Goal: Task Accomplishment & Management: Manage account settings

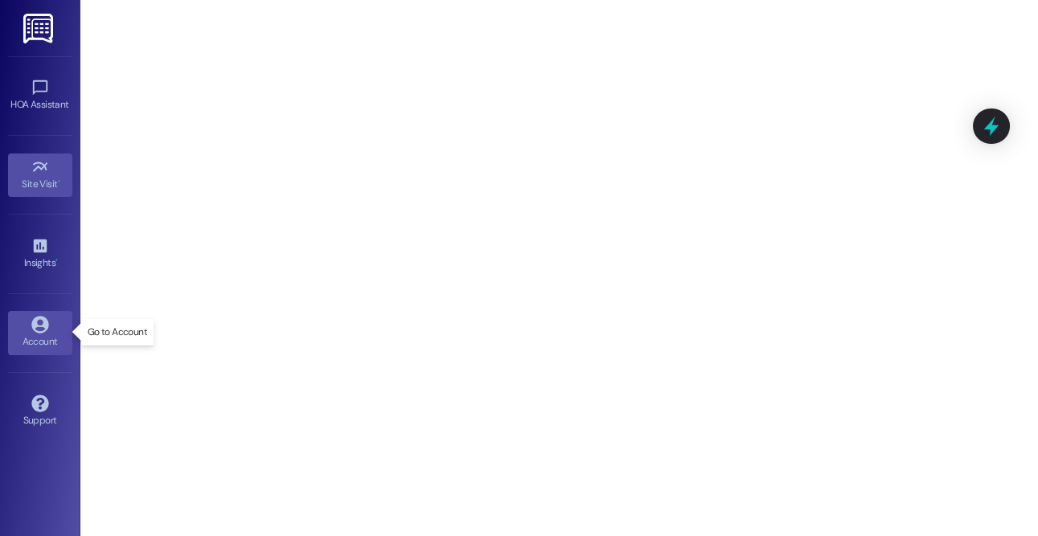
click at [38, 341] on div "Account" at bounding box center [40, 342] width 80 height 16
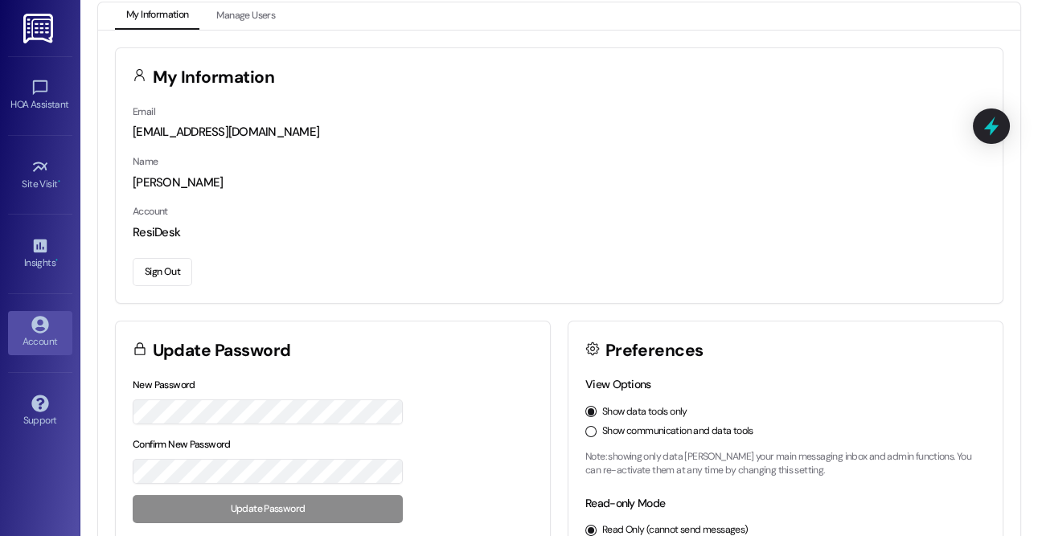
scroll to position [19, 0]
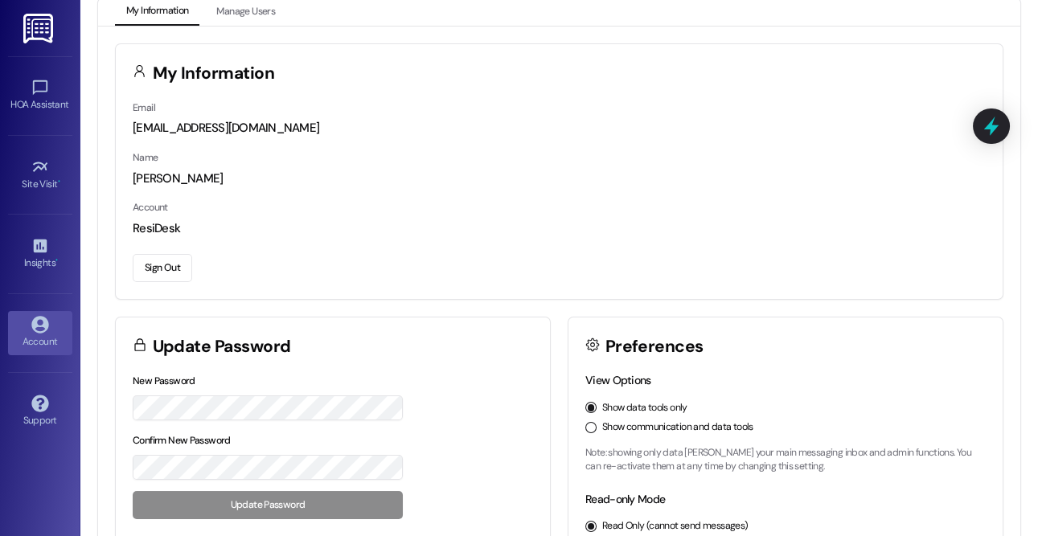
click at [586, 425] on button "Show communication and data tools" at bounding box center [590, 427] width 11 height 11
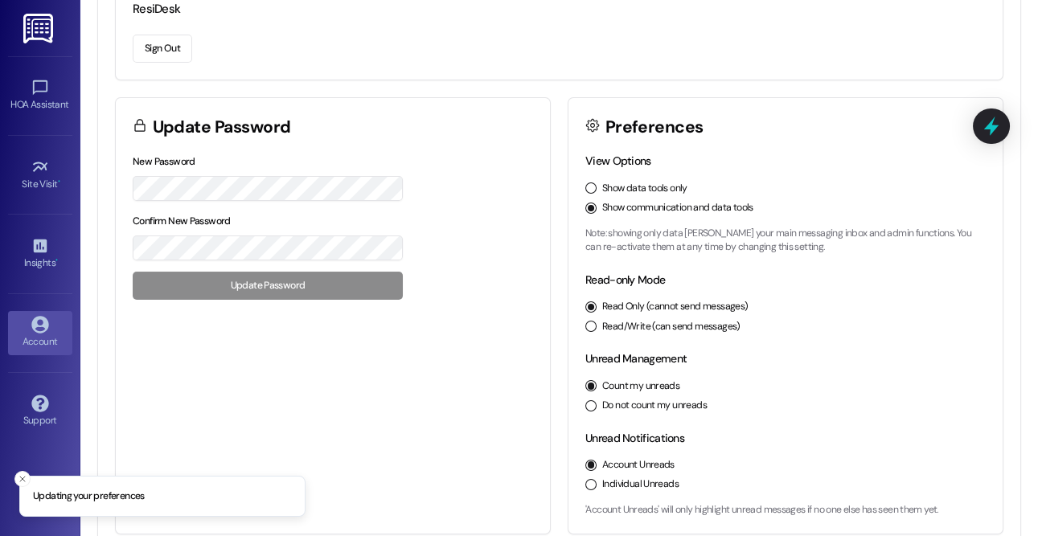
scroll to position [256, 0]
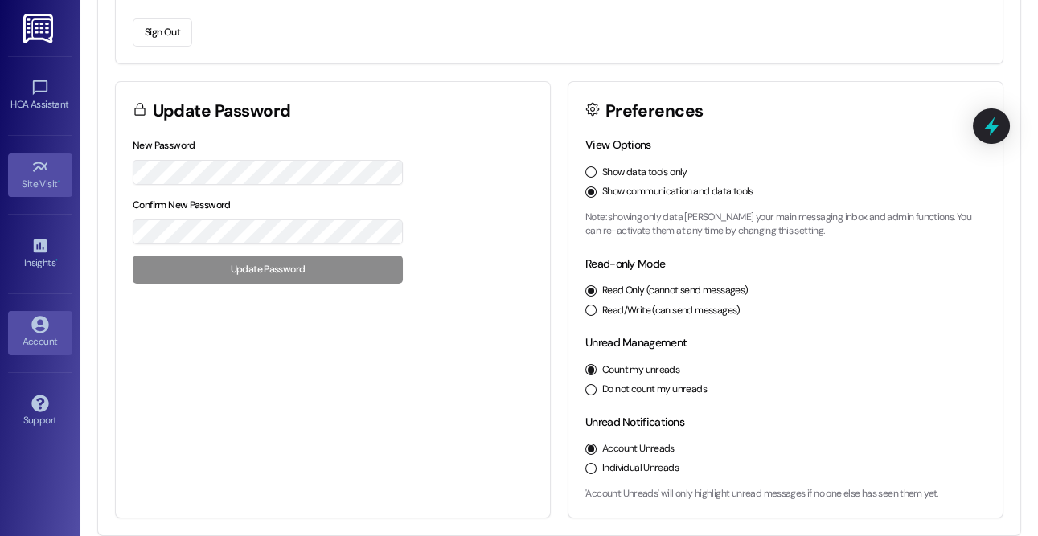
click at [42, 160] on icon at bounding box center [40, 167] width 18 height 18
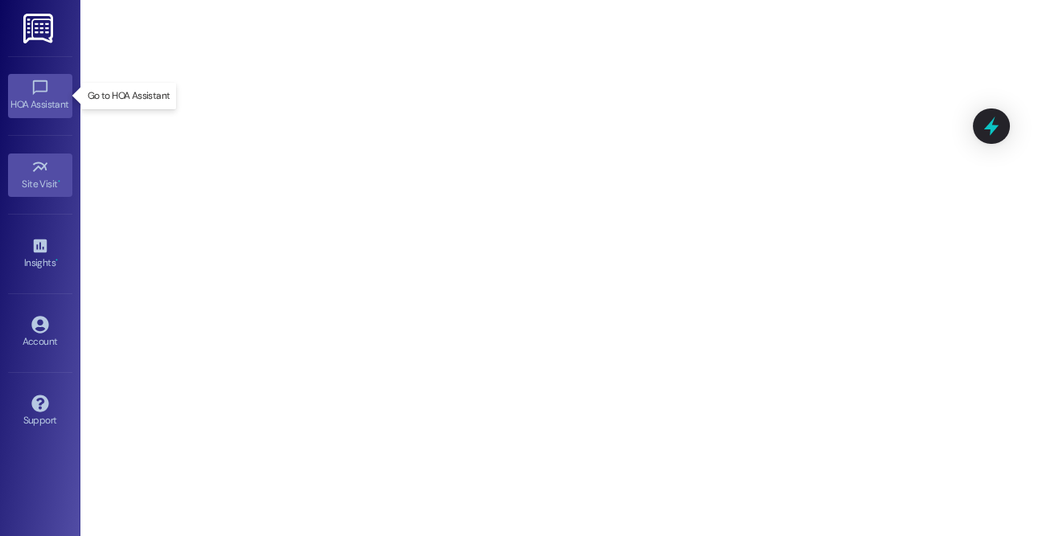
click at [24, 90] on link "HOA Assistant" at bounding box center [40, 95] width 64 height 43
click at [44, 165] on icon at bounding box center [39, 167] width 14 height 10
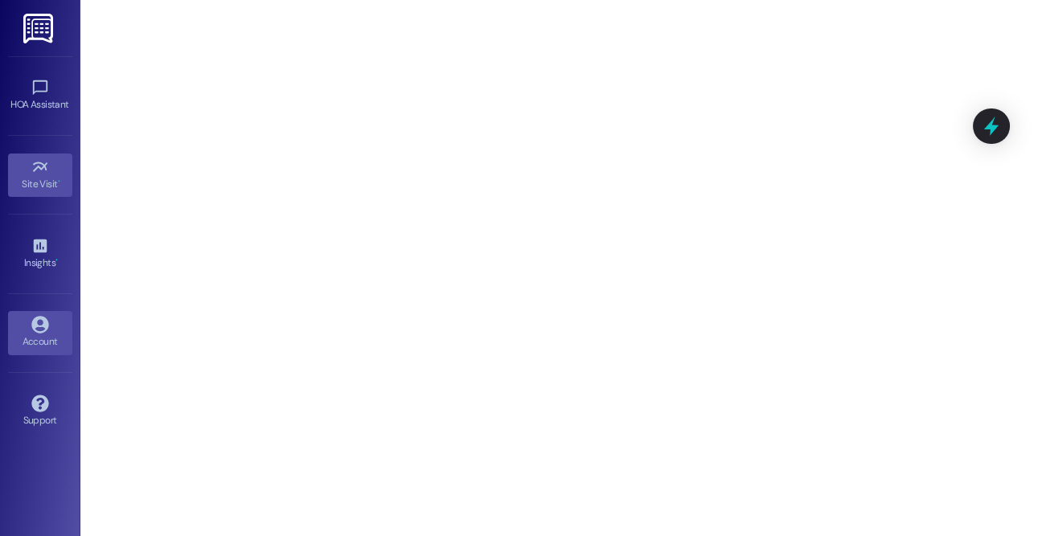
click at [51, 338] on div "Account" at bounding box center [40, 342] width 80 height 16
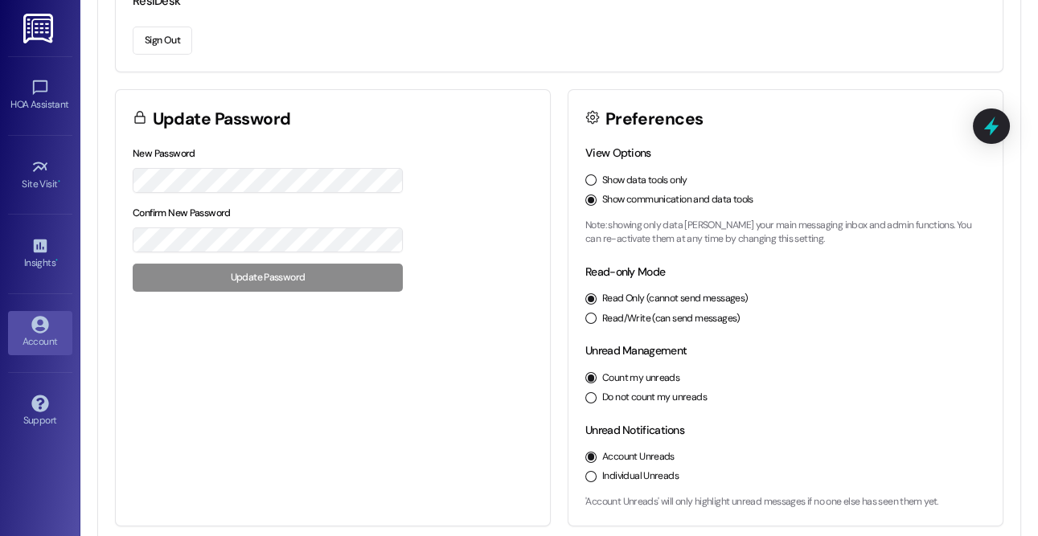
scroll to position [256, 0]
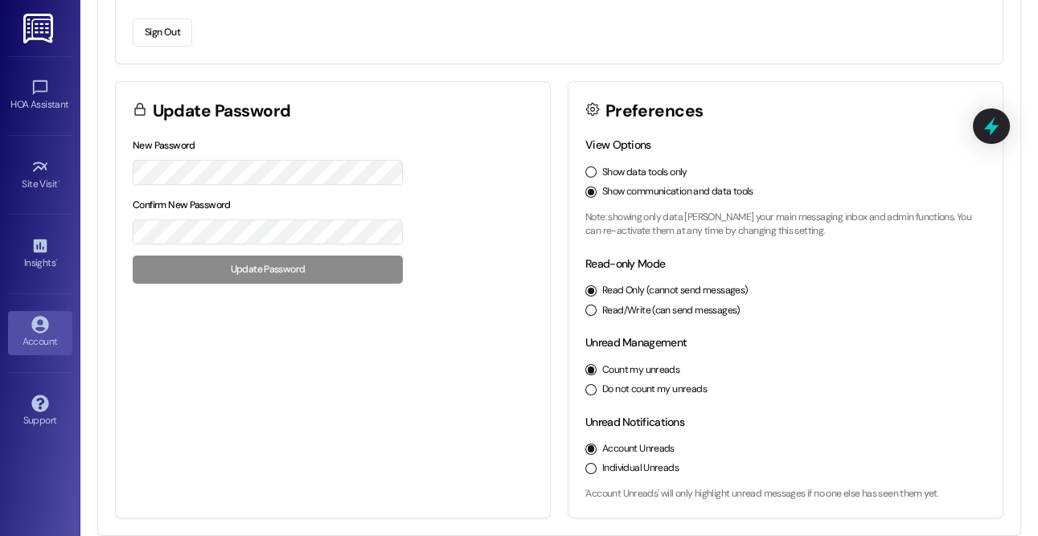
click at [593, 309] on div "Read/Write (can send messages)" at bounding box center [785, 311] width 400 height 14
click at [586, 309] on button "Read/Write (can send messages)" at bounding box center [590, 310] width 11 height 11
click at [46, 95] on icon at bounding box center [40, 88] width 18 height 18
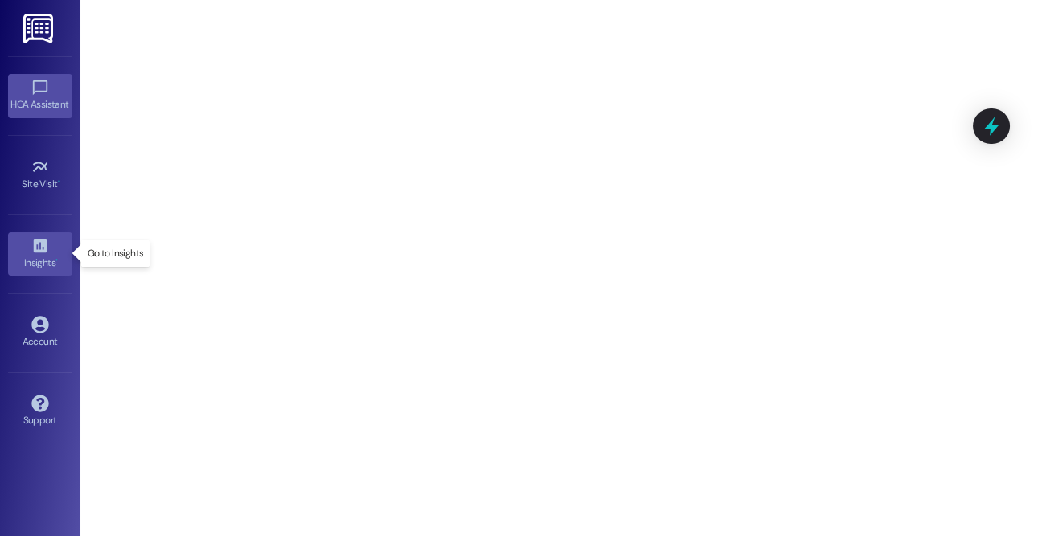
click at [39, 271] on link "Insights •" at bounding box center [40, 253] width 64 height 43
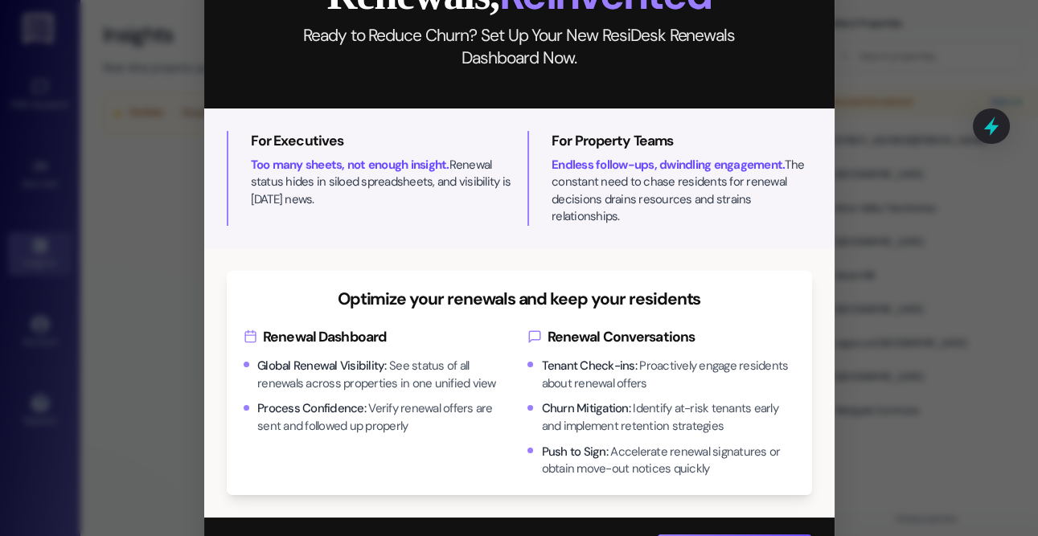
click at [924, 151] on div "Close Renewals, Reinvented Ready to Reduce Churn? Set Up Your New ResiDesk Rene…" at bounding box center [519, 268] width 1038 height 536
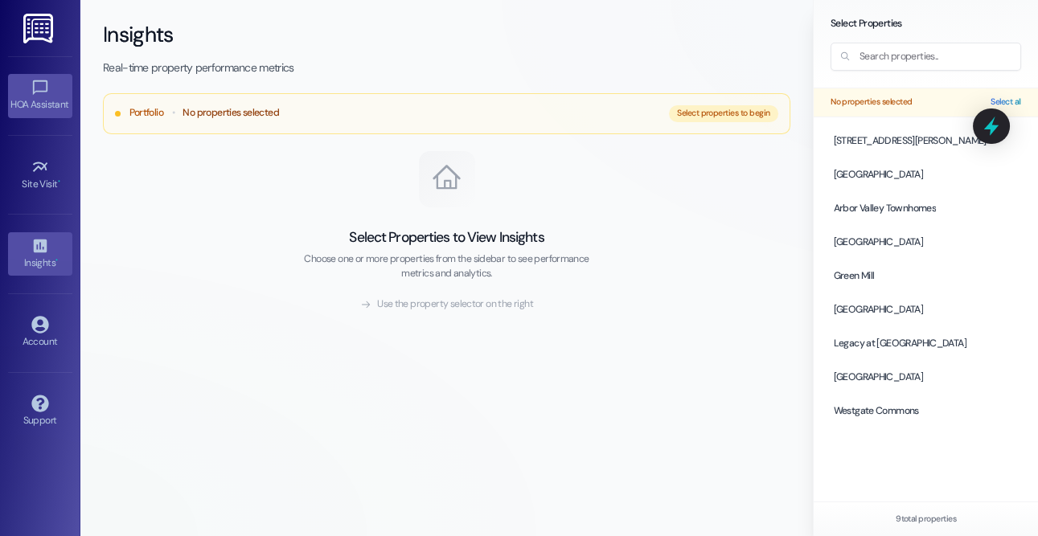
click at [55, 94] on link "HOA Assistant" at bounding box center [40, 95] width 64 height 43
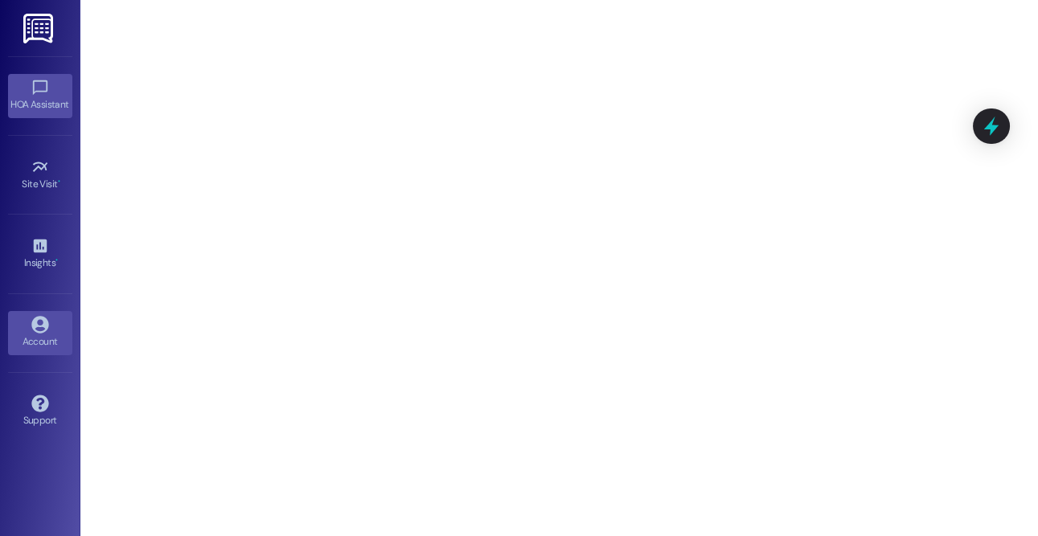
click at [39, 334] on div "Account" at bounding box center [40, 342] width 80 height 16
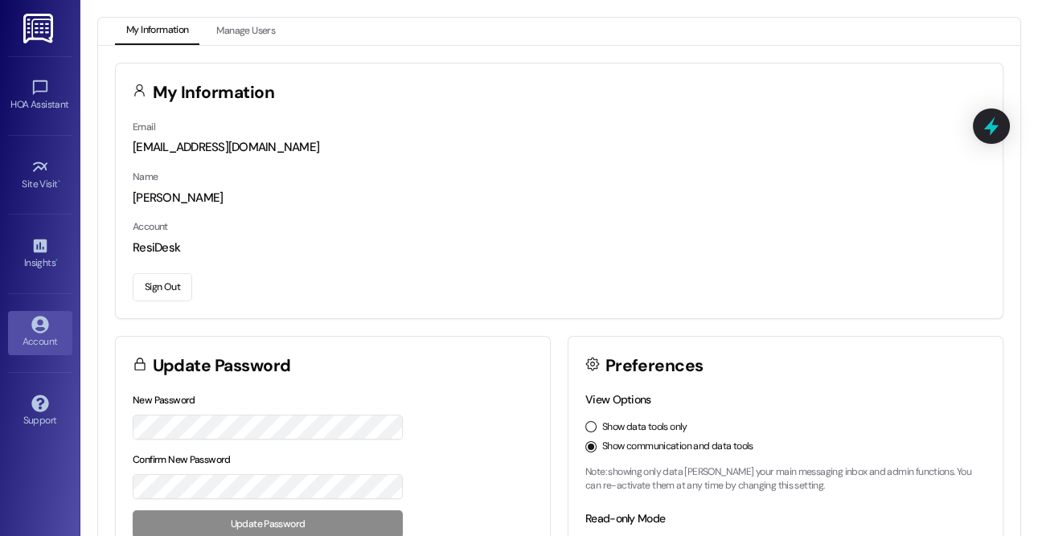
click at [177, 281] on button "Sign Out" at bounding box center [162, 287] width 59 height 28
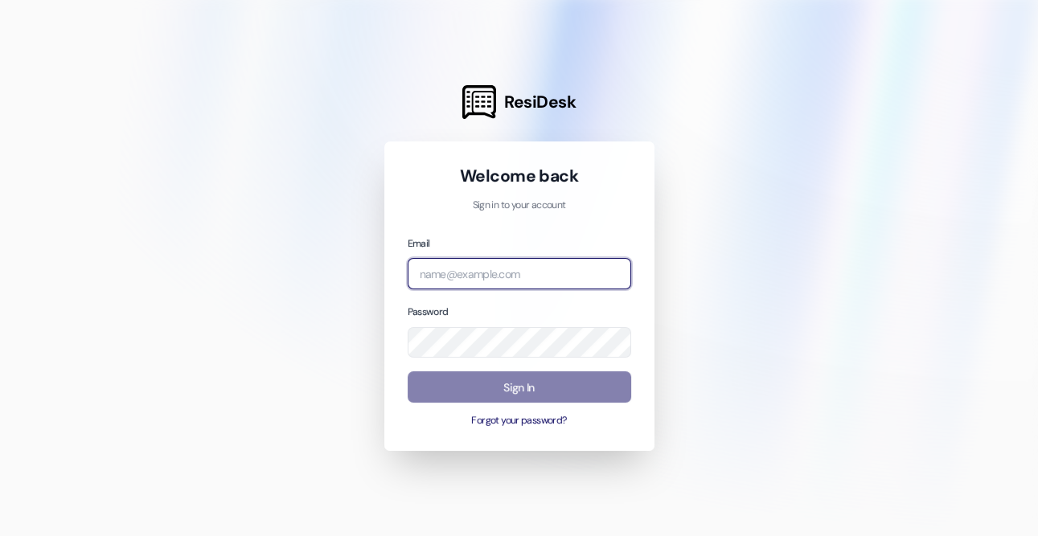
click at [506, 281] on input "email" at bounding box center [519, 273] width 223 height 31
type input "[EMAIL_ADDRESS][DOMAIN_NAME]"
